Goal: Register for event/course

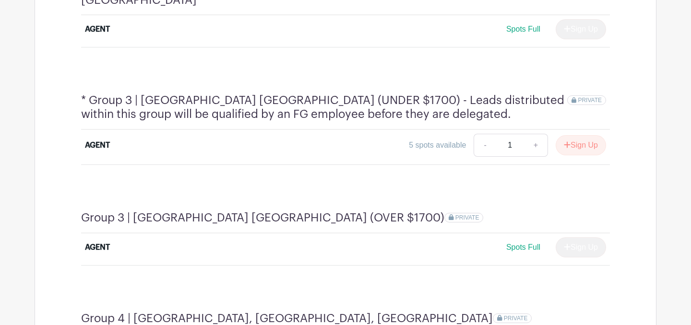
scroll to position [720, 0]
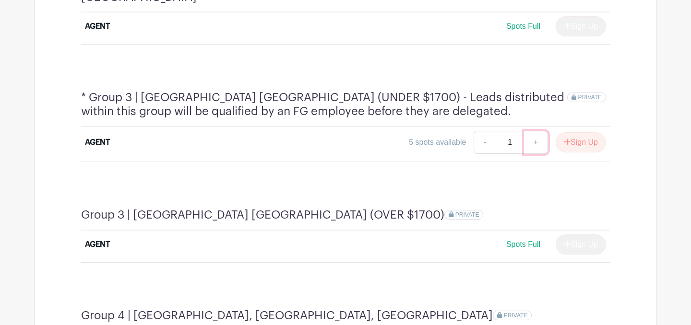
click at [534, 131] on link "+" at bounding box center [536, 142] width 24 height 23
click at [482, 131] on link "-" at bounding box center [485, 142] width 22 height 23
type input "1"
click at [568, 132] on button "Sign Up" at bounding box center [581, 142] width 50 height 20
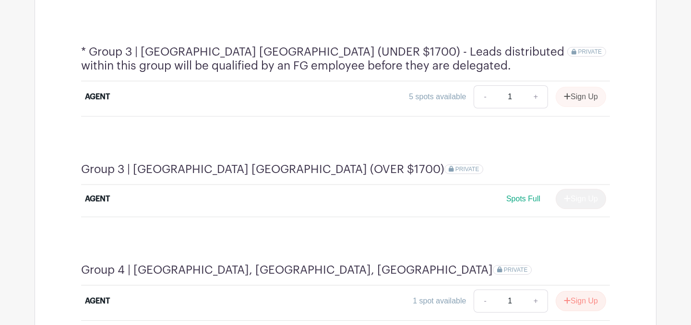
scroll to position [769, 0]
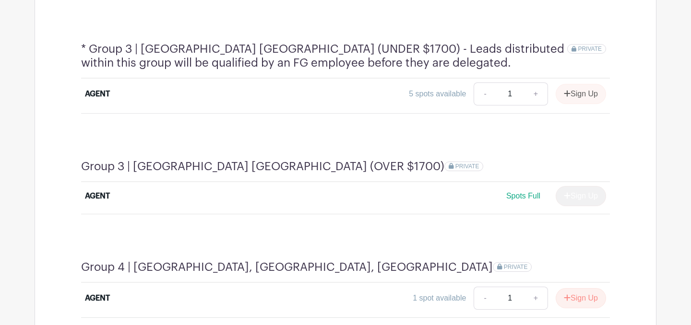
click at [563, 84] on div "Sign Up" at bounding box center [577, 94] width 58 height 20
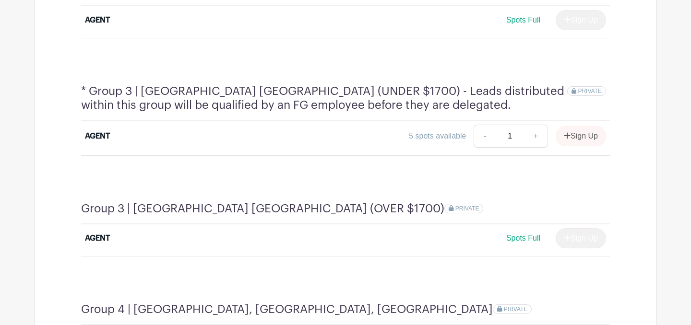
scroll to position [752, 0]
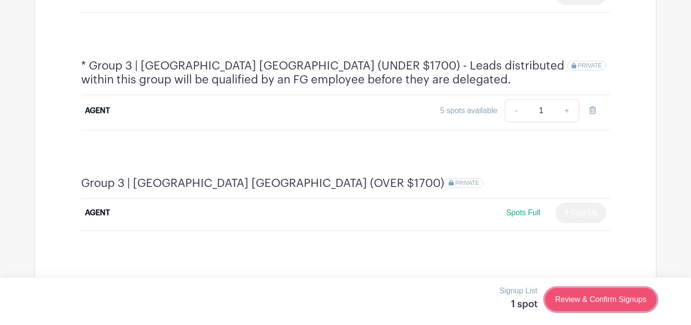
click at [634, 296] on link "Review & Confirm Signups" at bounding box center [600, 299] width 111 height 23
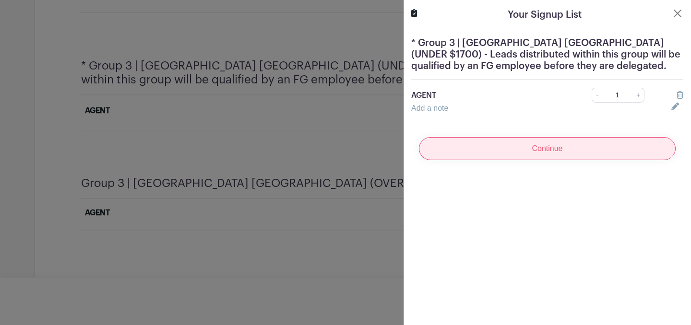
click at [553, 151] on input "Continue" at bounding box center [547, 148] width 257 height 23
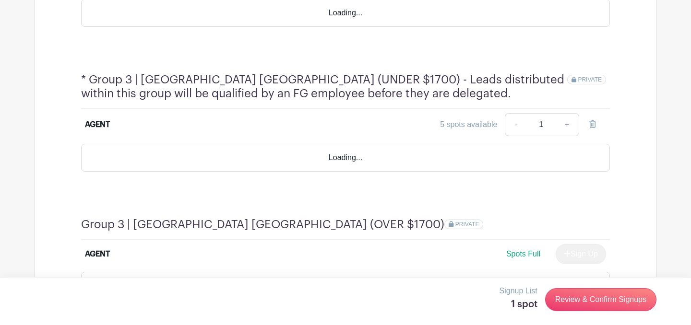
scroll to position [795, 0]
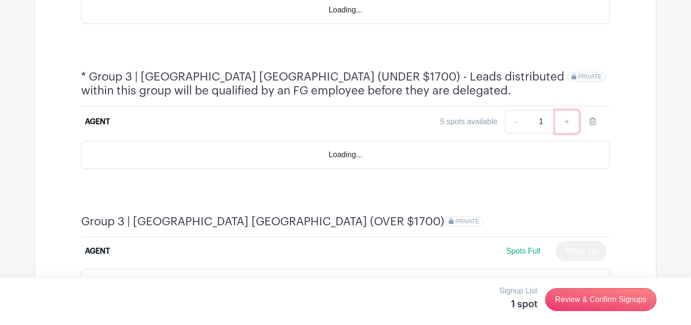
click at [566, 110] on link "+" at bounding box center [567, 121] width 24 height 23
click at [519, 110] on link "-" at bounding box center [516, 121] width 22 height 23
type input "1"
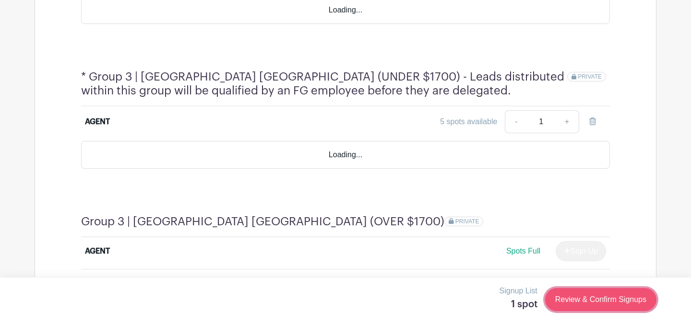
click at [582, 301] on link "Review & Confirm Signups" at bounding box center [600, 299] width 111 height 23
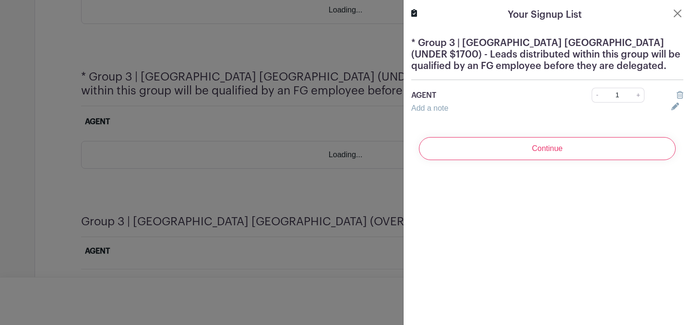
scroll to position [796, 0]
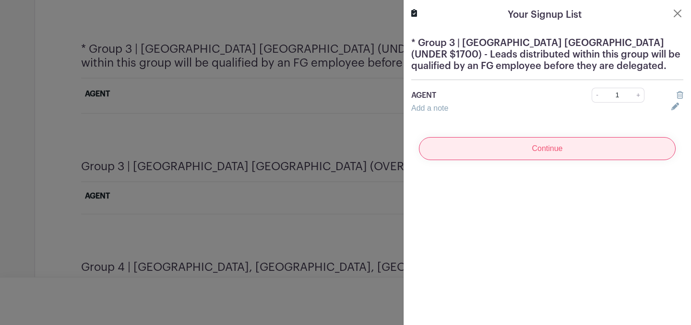
click at [579, 147] on input "Continue" at bounding box center [547, 148] width 257 height 23
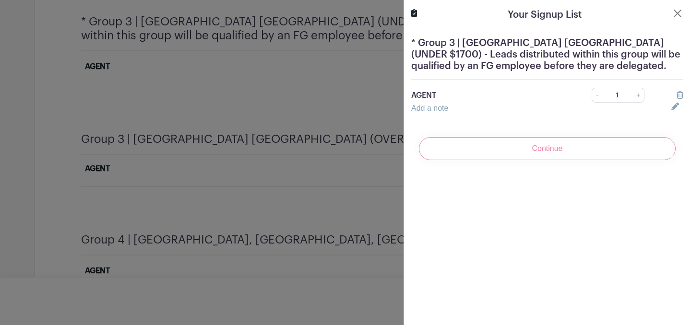
scroll to position [769, 0]
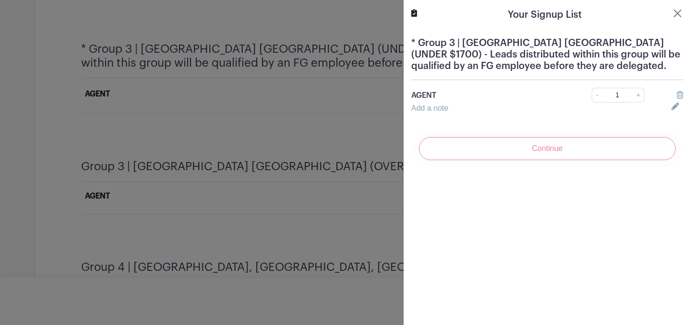
click at [541, 148] on div "Continue" at bounding box center [547, 149] width 272 height 38
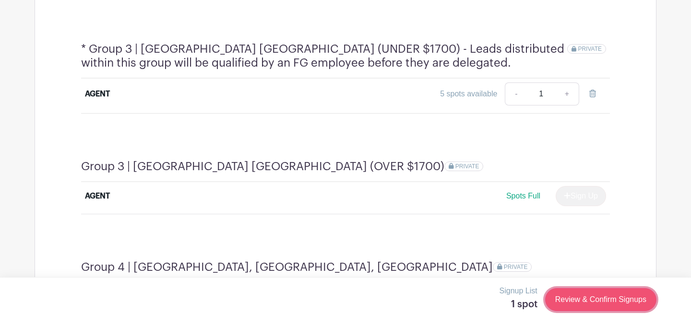
click at [617, 304] on link "Review & Confirm Signups" at bounding box center [600, 299] width 111 height 23
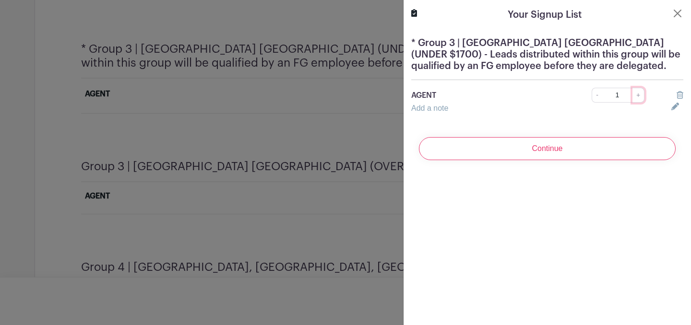
click at [635, 92] on link "+" at bounding box center [638, 95] width 12 height 15
type input "2"
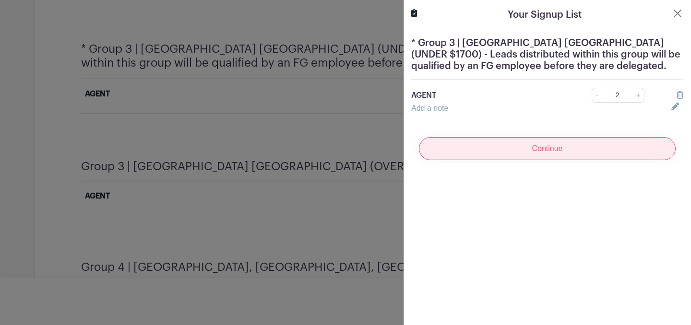
click at [595, 154] on input "Continue" at bounding box center [547, 148] width 257 height 23
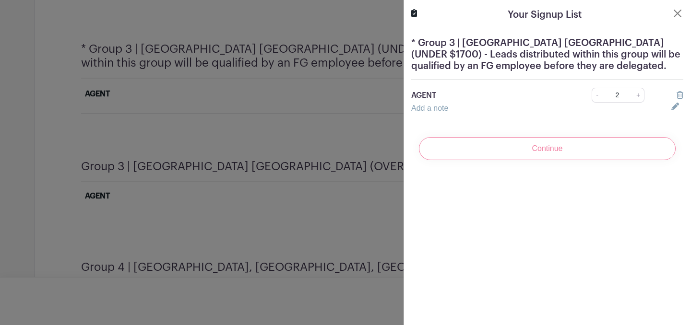
click at [556, 149] on div "Continue" at bounding box center [547, 149] width 272 height 38
click at [675, 12] on button "Close" at bounding box center [678, 14] width 12 height 12
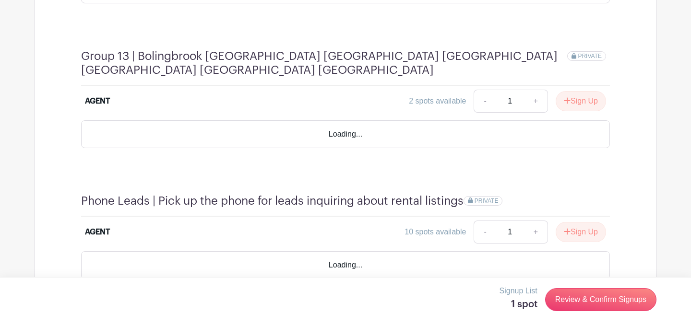
scroll to position [2571, 0]
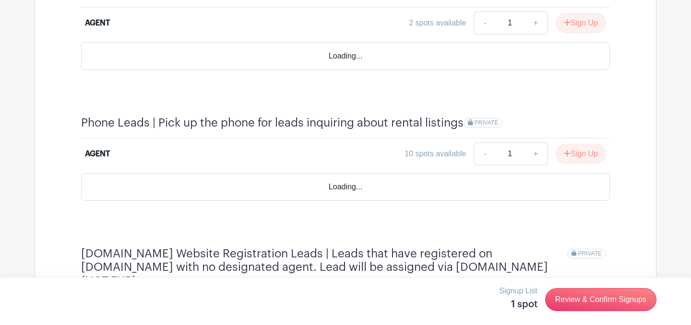
click at [536, 301] on link "+" at bounding box center [536, 312] width 24 height 23
type input "2"
click at [574, 302] on button "Sign Up" at bounding box center [581, 312] width 50 height 20
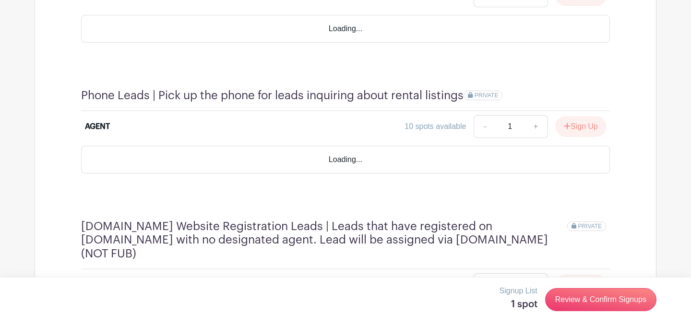
scroll to position [2434, 0]
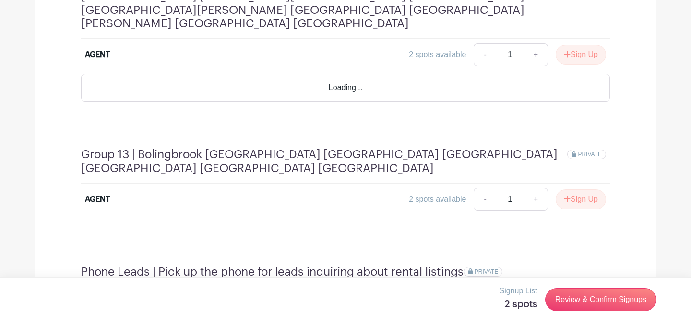
scroll to position [2626, 0]
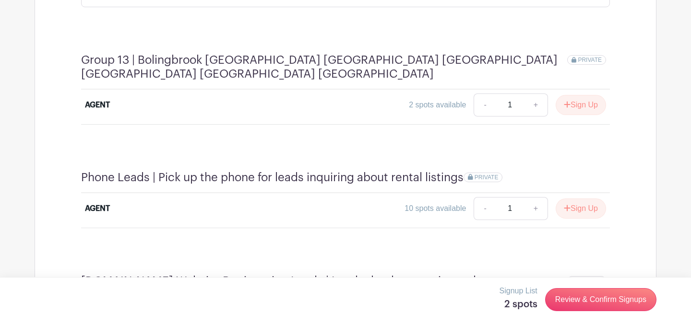
type input "2"
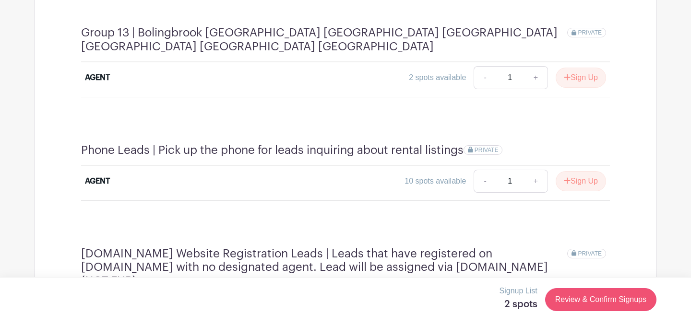
scroll to position [2462, 0]
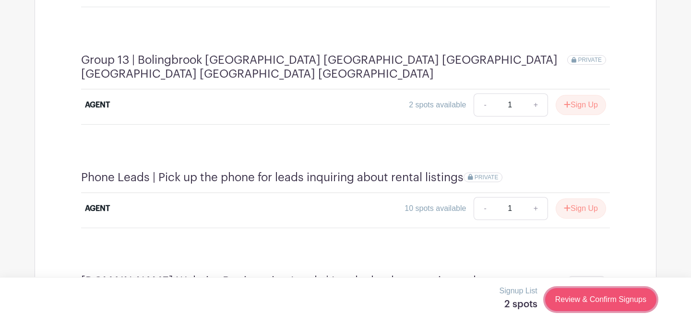
click at [593, 296] on link "Review & Confirm Signups" at bounding box center [600, 299] width 111 height 23
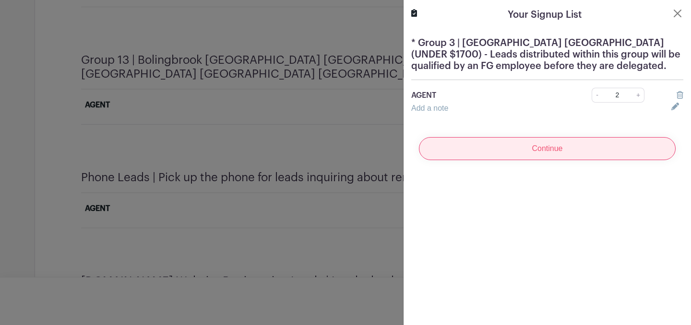
click at [565, 154] on input "Continue" at bounding box center [547, 148] width 257 height 23
click at [565, 154] on div "Continue" at bounding box center [547, 149] width 272 height 38
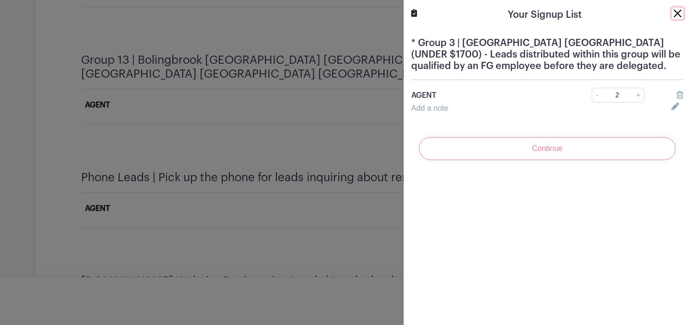
click at [673, 12] on button "Close" at bounding box center [678, 14] width 12 height 12
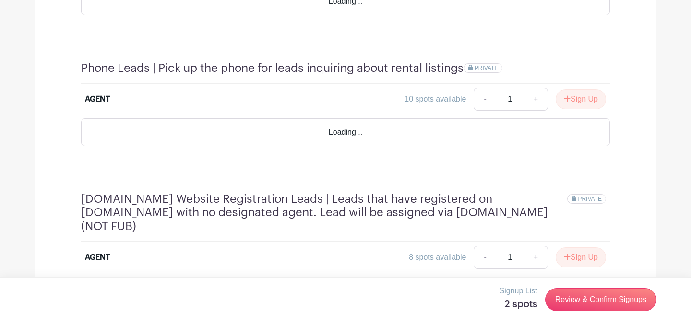
scroll to position [2626, 0]
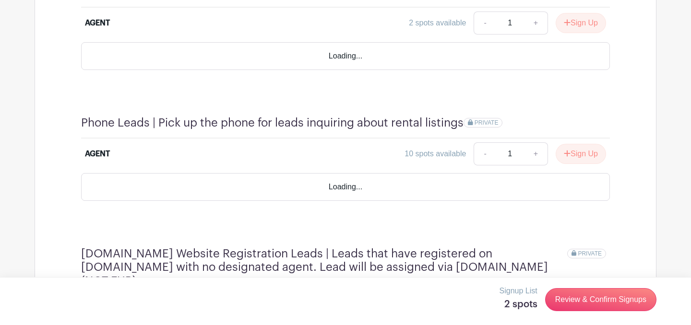
click at [533, 301] on link "+" at bounding box center [536, 312] width 24 height 23
type input "2"
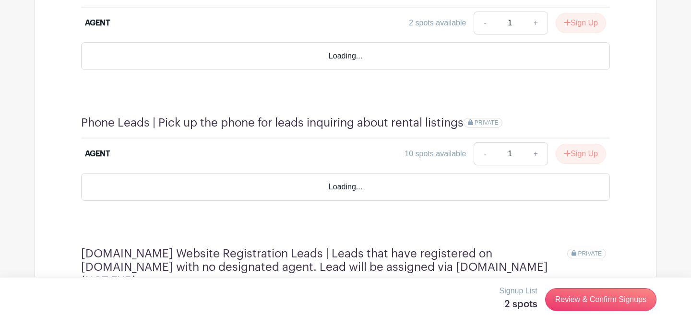
scroll to position [2544, 0]
click at [560, 302] on div "Sign Up" at bounding box center [577, 312] width 58 height 20
click at [585, 302] on div "Sign Up" at bounding box center [577, 312] width 58 height 20
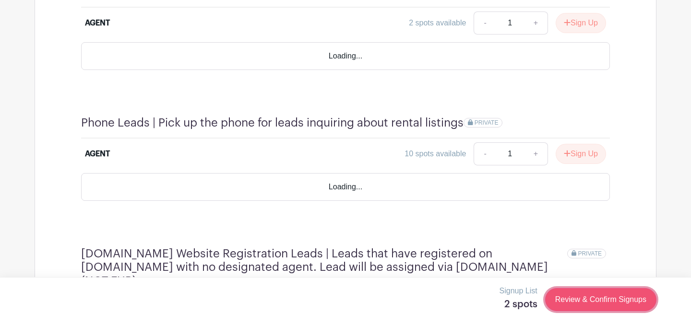
click at [580, 302] on link "Review & Confirm Signups" at bounding box center [600, 299] width 111 height 23
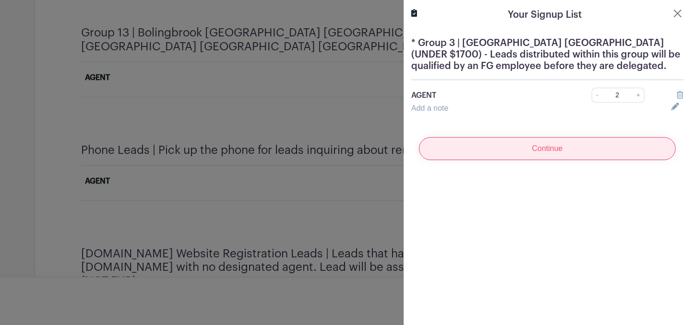
scroll to position [2243, 0]
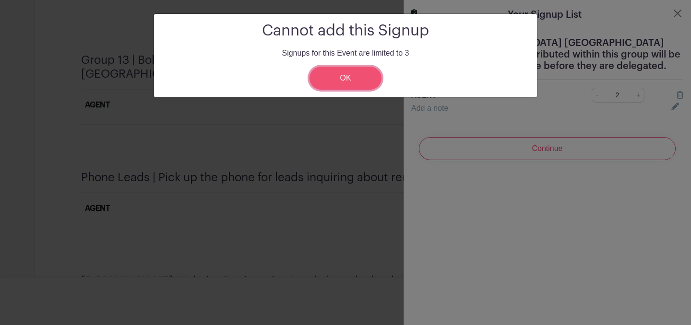
click at [365, 78] on link "OK" at bounding box center [345, 78] width 72 height 23
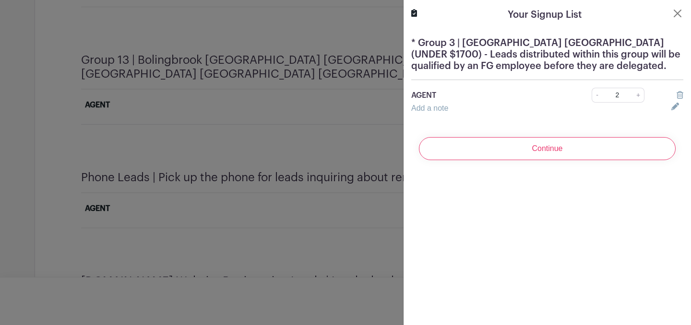
click at [676, 95] on div at bounding box center [677, 96] width 24 height 12
click at [677, 12] on button "Close" at bounding box center [678, 14] width 12 height 12
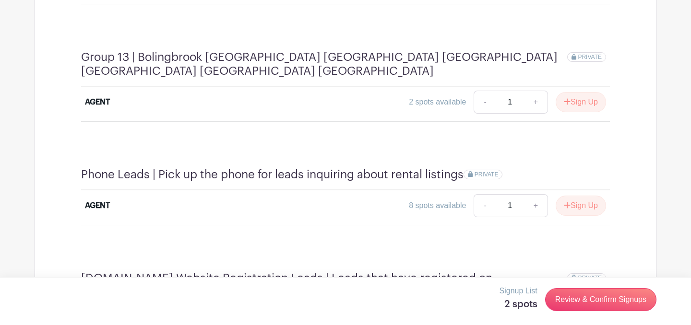
scroll to position [2237, 0]
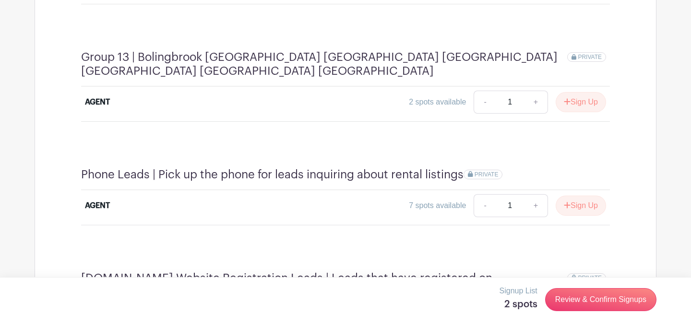
scroll to position [2234, 0]
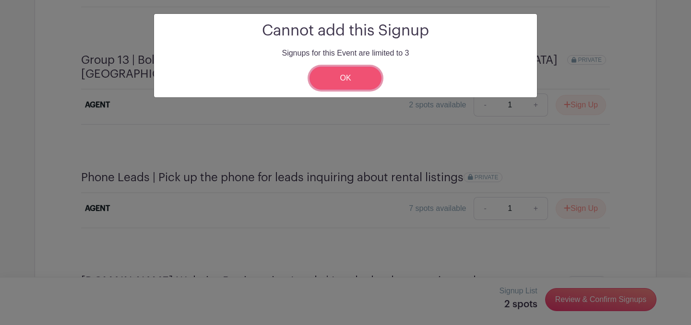
click at [351, 83] on link "OK" at bounding box center [345, 78] width 72 height 23
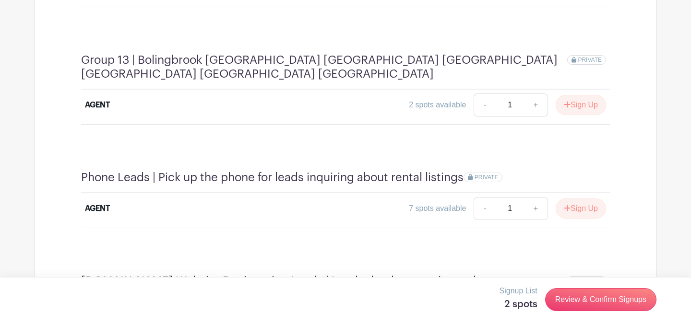
type input "1"
click at [538, 197] on link "+" at bounding box center [536, 208] width 24 height 23
click at [480, 197] on link "-" at bounding box center [485, 208] width 22 height 23
type input "1"
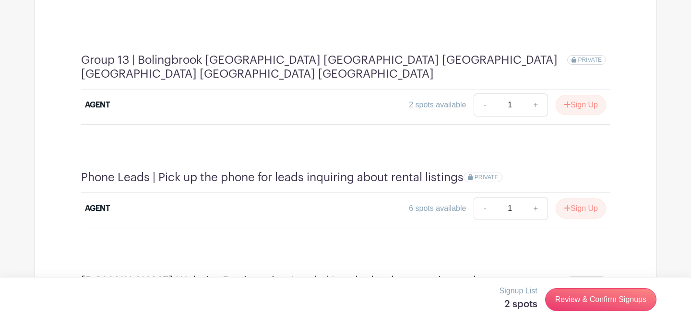
type input "2"
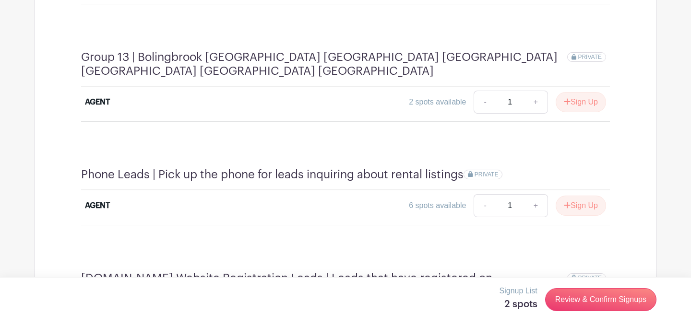
scroll to position [2231, 0]
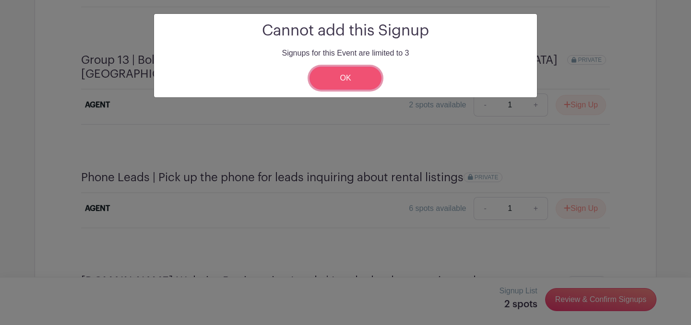
click at [318, 80] on link "OK" at bounding box center [345, 78] width 72 height 23
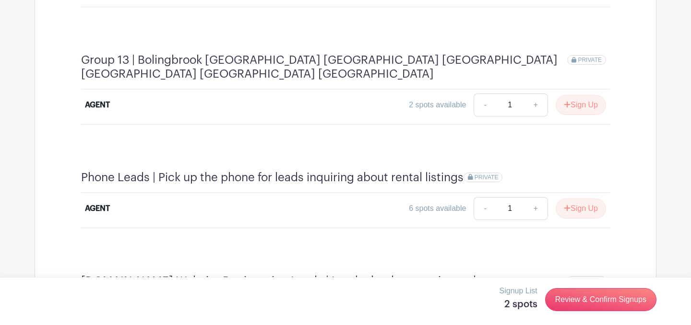
type input "1"
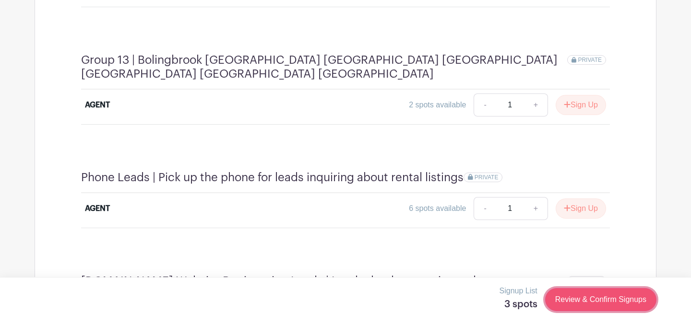
click at [578, 297] on link "Review & Confirm Signups" at bounding box center [600, 299] width 111 height 23
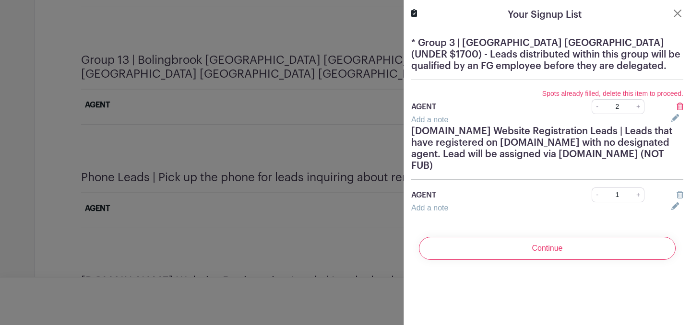
click at [680, 107] on icon at bounding box center [679, 107] width 7 height 8
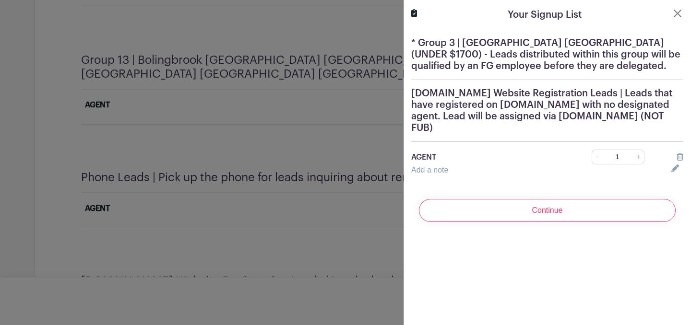
scroll to position [2226, 0]
click at [637, 160] on link "+" at bounding box center [638, 157] width 12 height 15
type input "2"
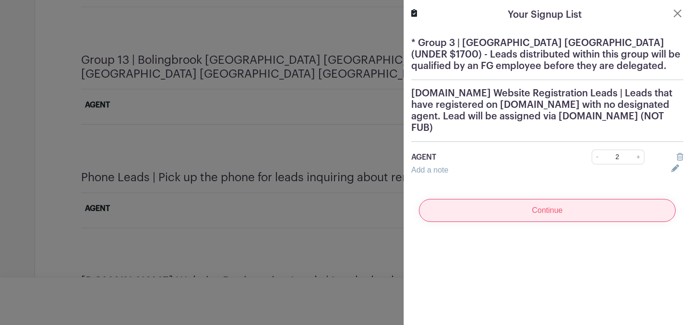
click at [589, 217] on input "Continue" at bounding box center [547, 210] width 257 height 23
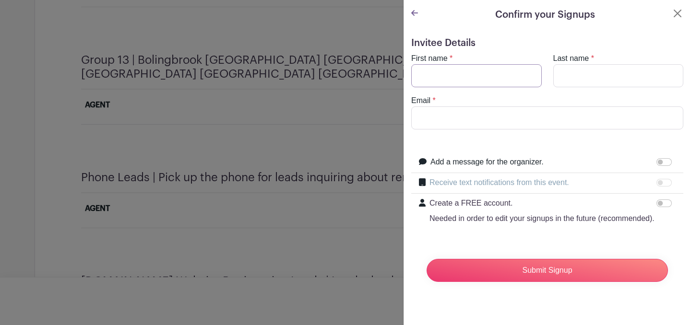
click at [522, 86] on input "First name" at bounding box center [476, 75] width 130 height 23
type input "Noel"
type input "Jones"
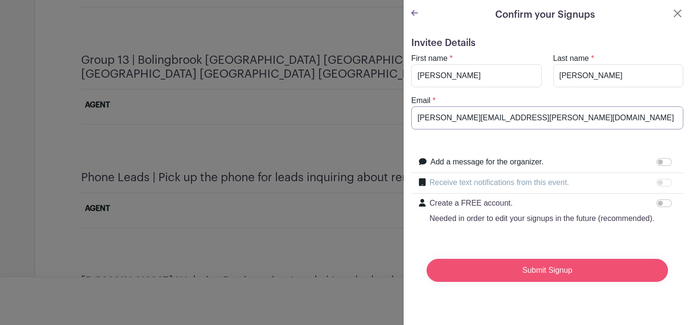
type input "noel.jones@fultongrace.com"
click at [540, 274] on input "Submit Signup" at bounding box center [547, 270] width 241 height 23
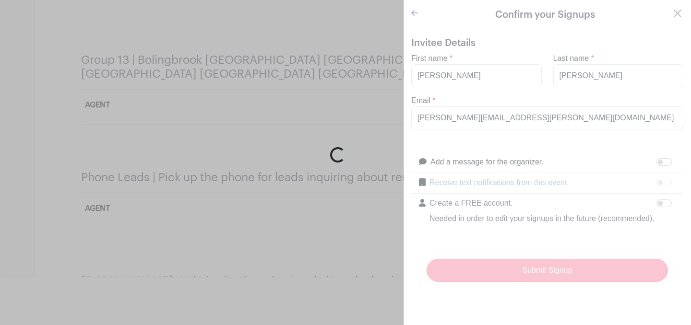
scroll to position [2226, 0]
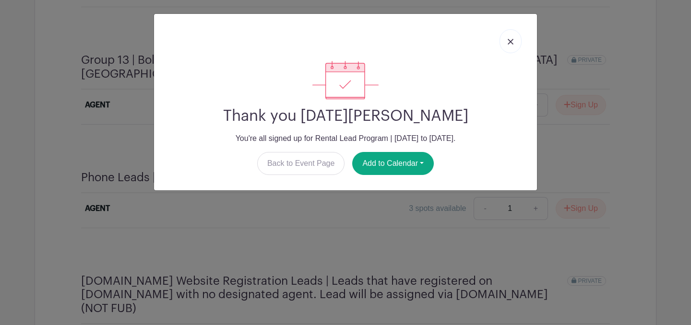
click at [505, 45] on link at bounding box center [510, 41] width 22 height 24
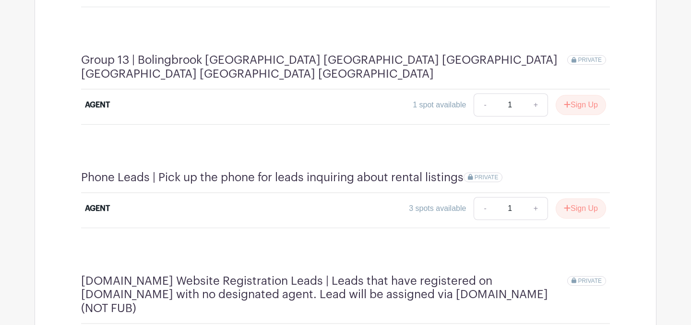
scroll to position [2223, 0]
